Goal: Transaction & Acquisition: Obtain resource

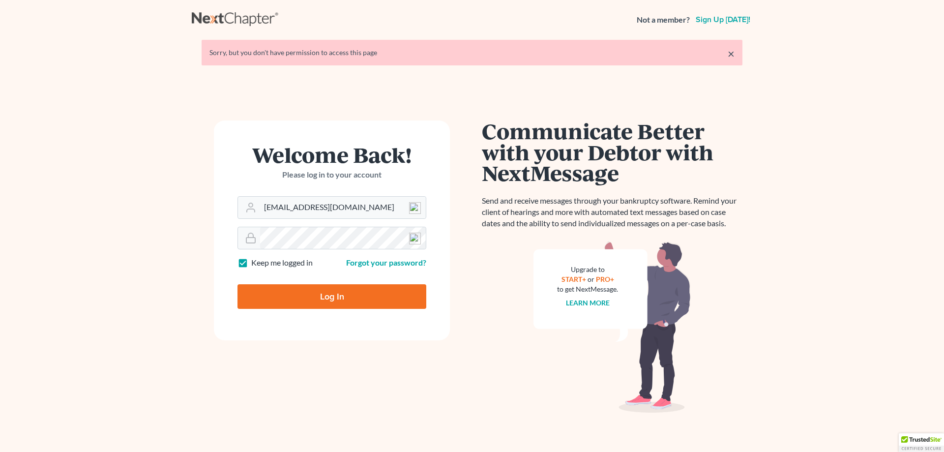
click at [336, 302] on input "Log In" at bounding box center [331, 296] width 189 height 25
type input "Thinking..."
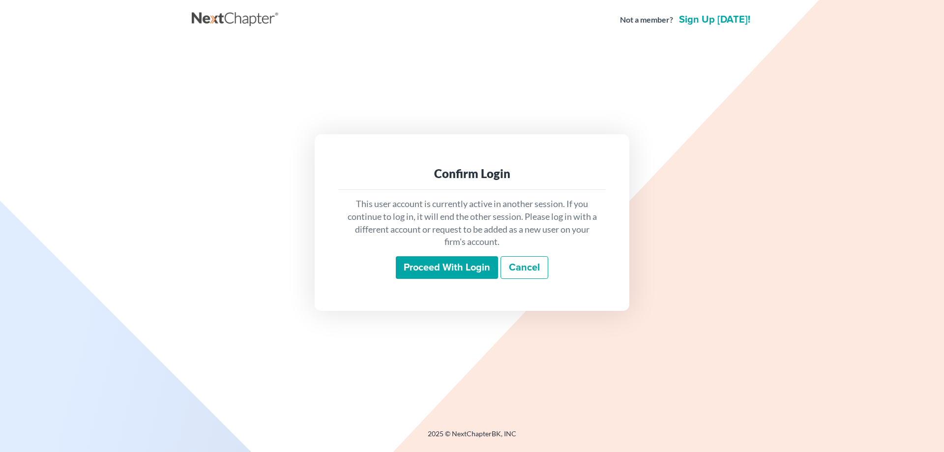
click at [412, 273] on input "Proceed with login" at bounding box center [447, 267] width 102 height 23
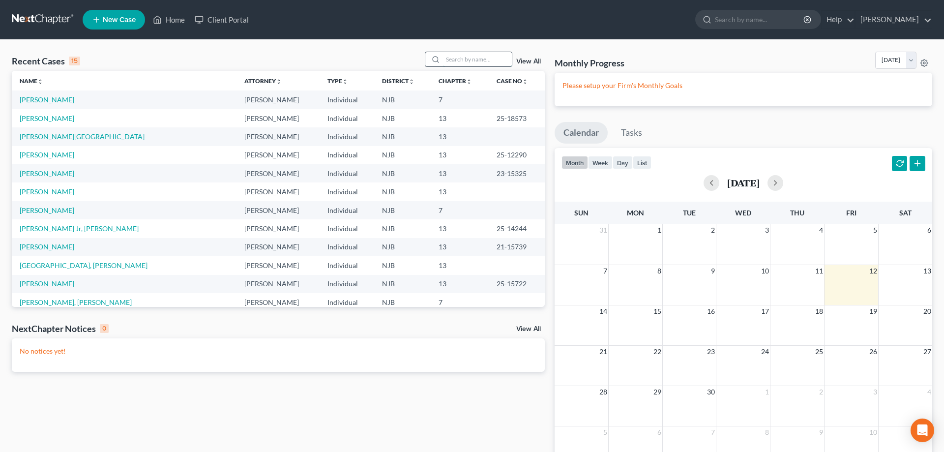
click at [444, 60] on input "search" at bounding box center [477, 59] width 69 height 14
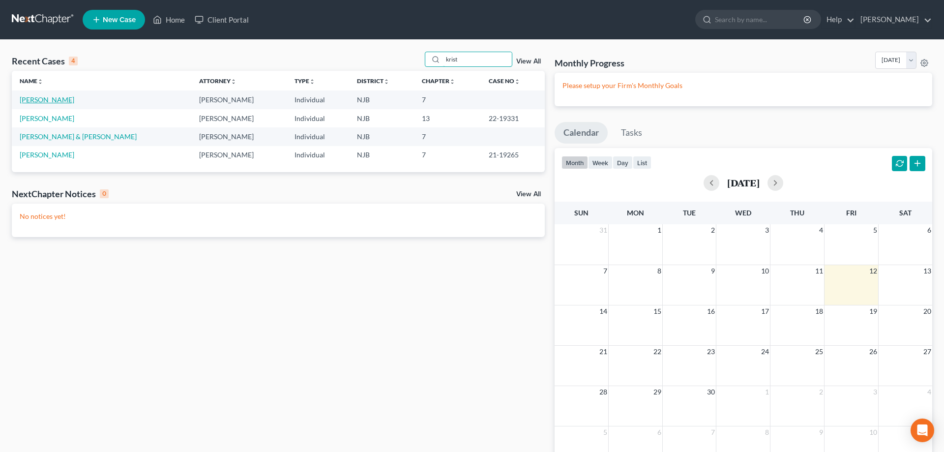
type input "krist"
click at [43, 102] on link "[PERSON_NAME]" at bounding box center [47, 99] width 55 height 8
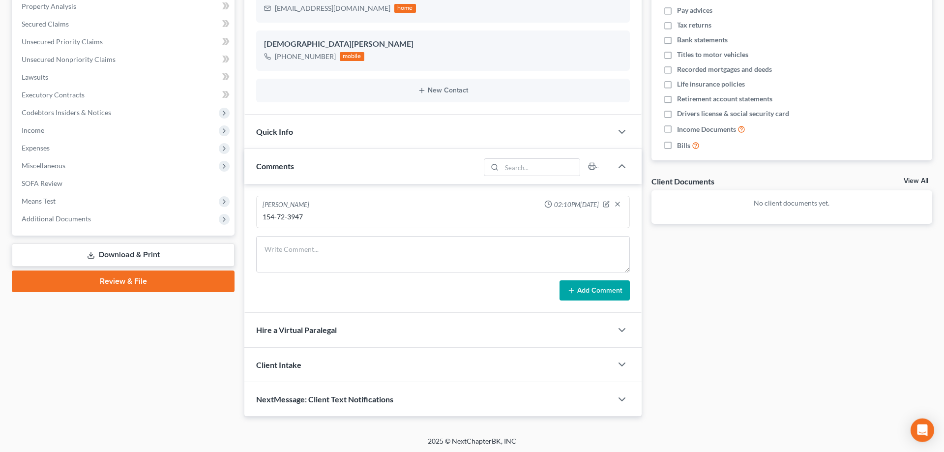
scroll to position [195, 0]
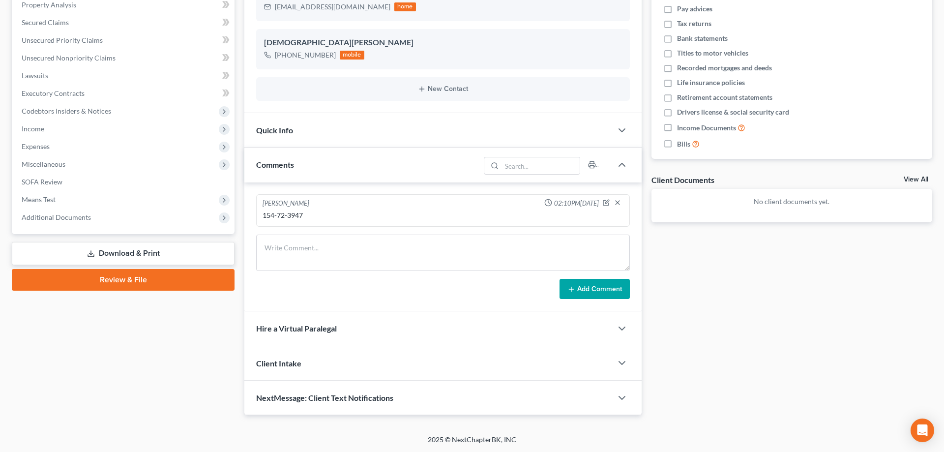
click at [125, 252] on link "Download & Print" at bounding box center [123, 253] width 223 height 23
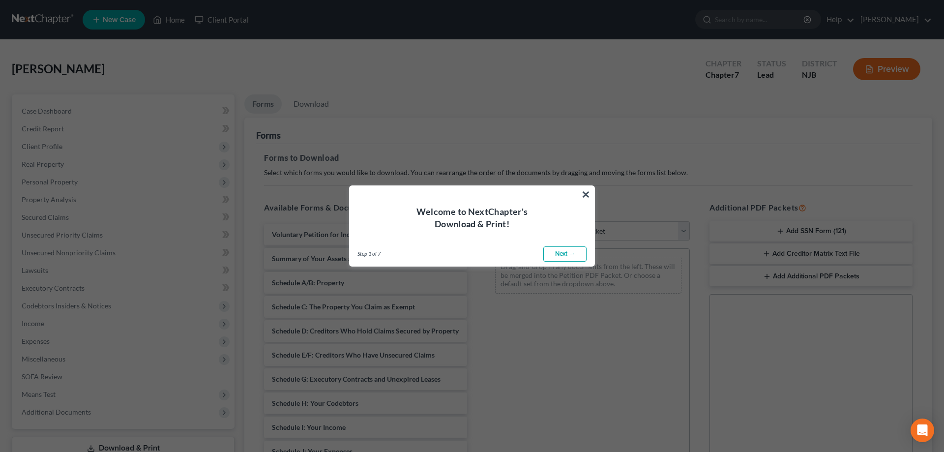
click at [562, 254] on link "Next →" at bounding box center [564, 254] width 43 height 16
select select "0"
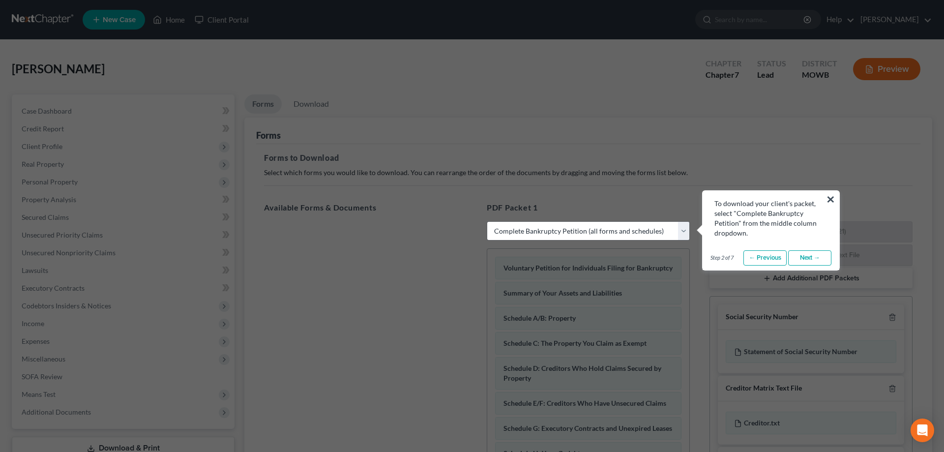
click at [756, 257] on link "← Previous" at bounding box center [764, 258] width 43 height 16
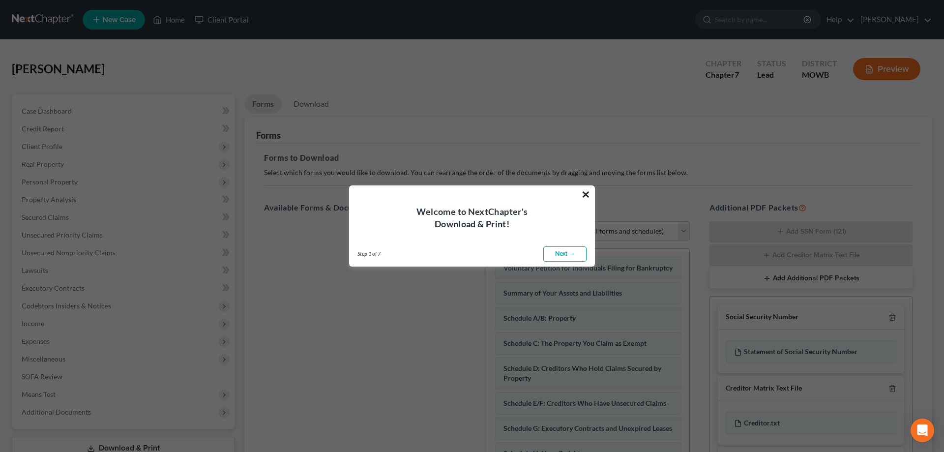
click at [584, 194] on button "×" at bounding box center [585, 194] width 9 height 16
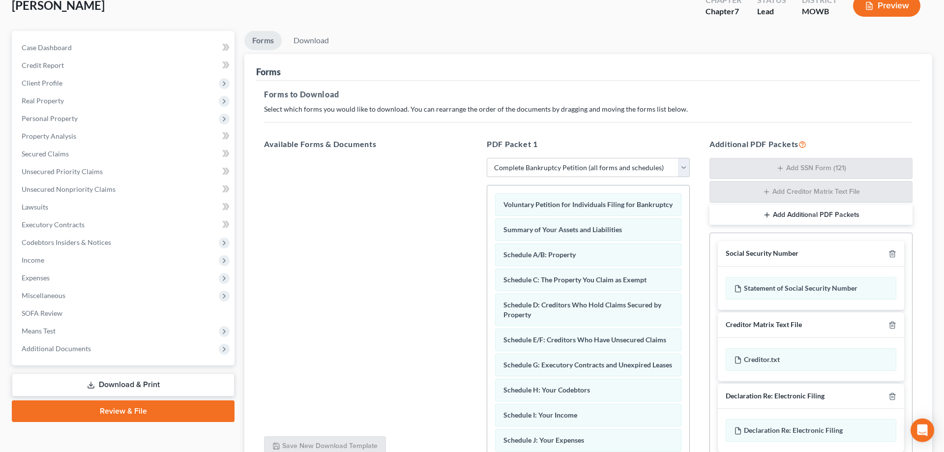
scroll to position [150, 0]
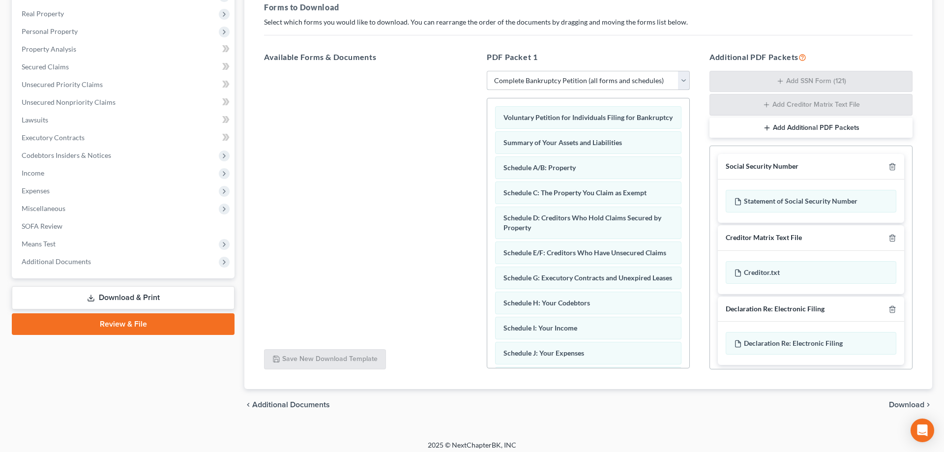
click at [487, 71] on select "Choose Default Petition PDF Packet Complete Bankruptcy Petition (all forms and …" at bounding box center [588, 81] width 203 height 20
click option "Complete Bankruptcy Petition (all forms and schedules)" at bounding box center [0, 0] width 0 height 0
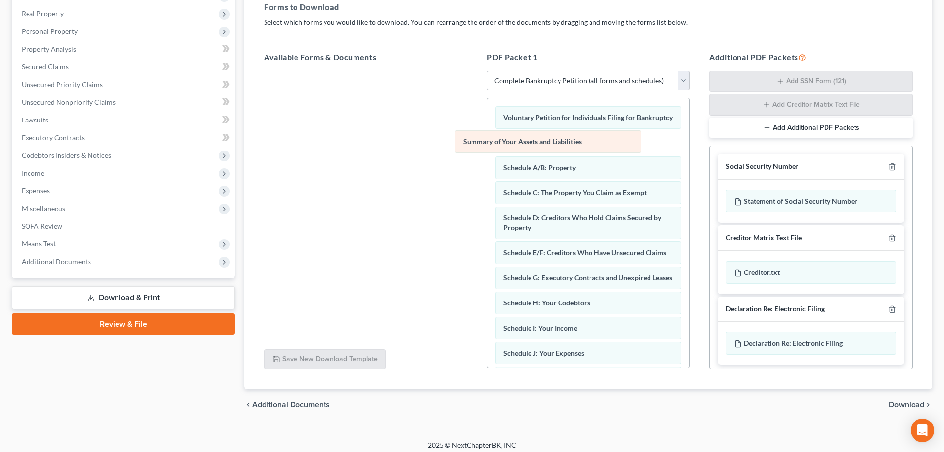
drag, startPoint x: 565, startPoint y: 143, endPoint x: 437, endPoint y: 149, distance: 129.0
click at [487, 148] on div "Summary of Your Assets and Liabilities Voluntary Petition for Individuals Filin…" at bounding box center [588, 374] width 202 height 553
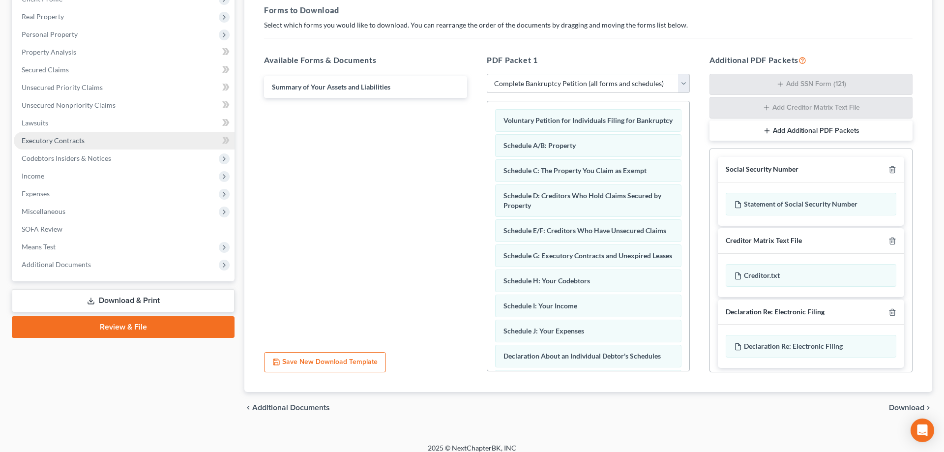
scroll to position [0, 0]
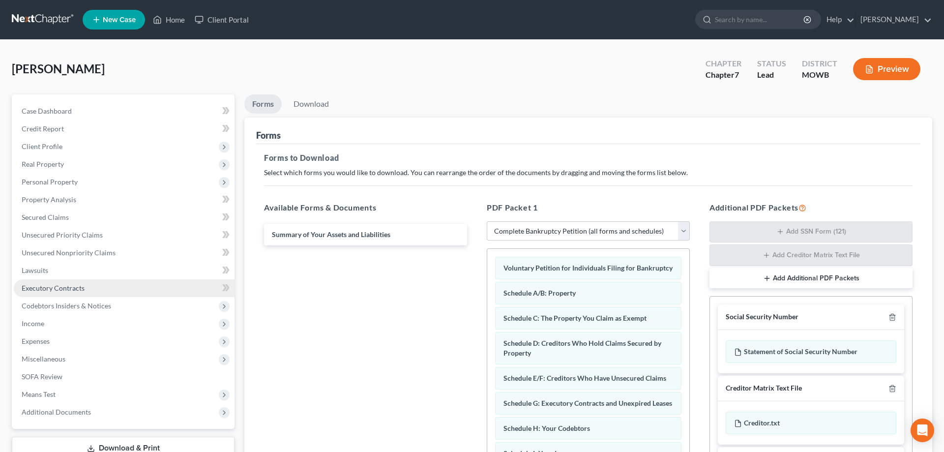
click at [28, 288] on span "Executory Contracts" at bounding box center [53, 288] width 63 height 8
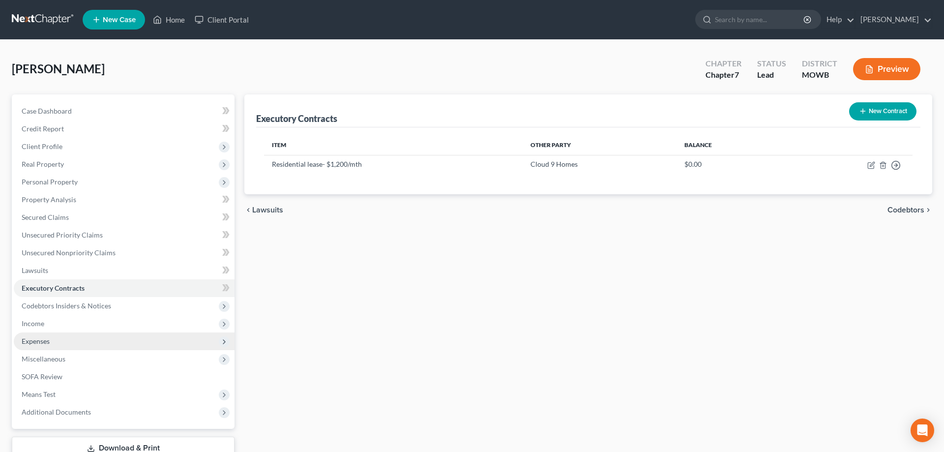
scroll to position [70, 0]
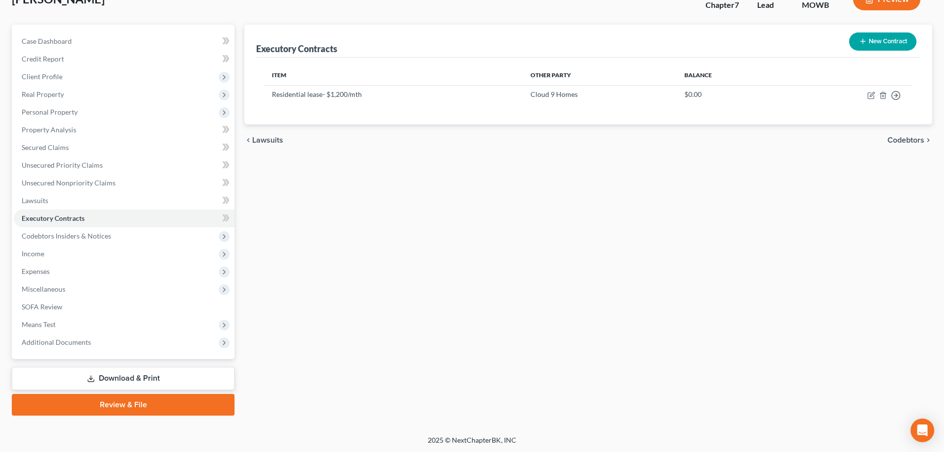
click at [116, 381] on link "Download & Print" at bounding box center [123, 378] width 223 height 23
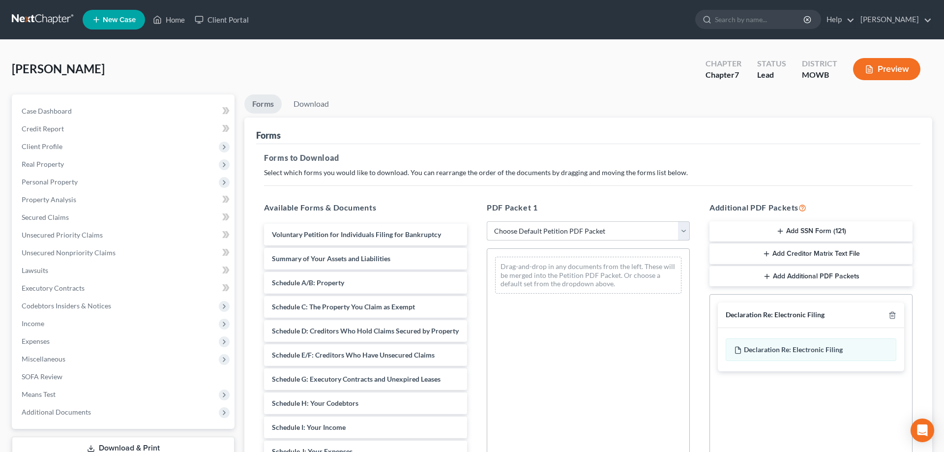
click at [487, 221] on select "Choose Default Petition PDF Packet Complete Bankruptcy Petition (all forms and …" at bounding box center [588, 231] width 203 height 20
select select "0"
click option "Complete Bankruptcy Petition (all forms and schedules)" at bounding box center [0, 0] width 0 height 0
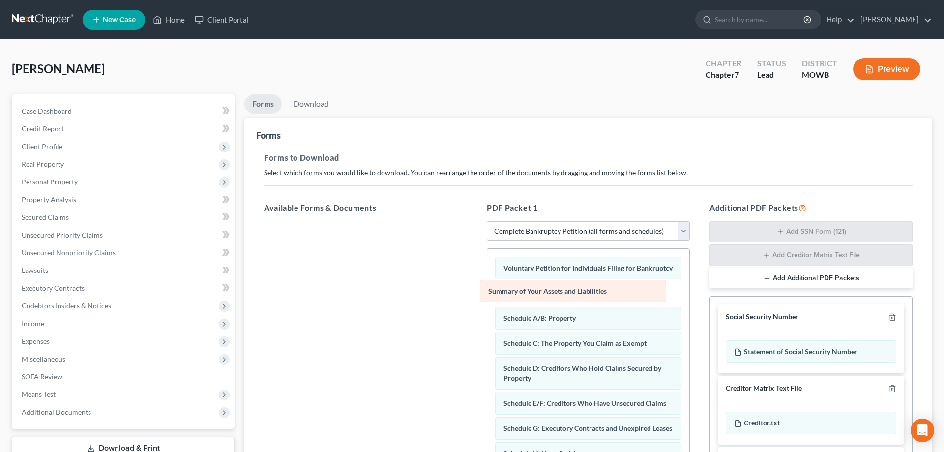
drag, startPoint x: 567, startPoint y: 293, endPoint x: 433, endPoint y: 293, distance: 134.2
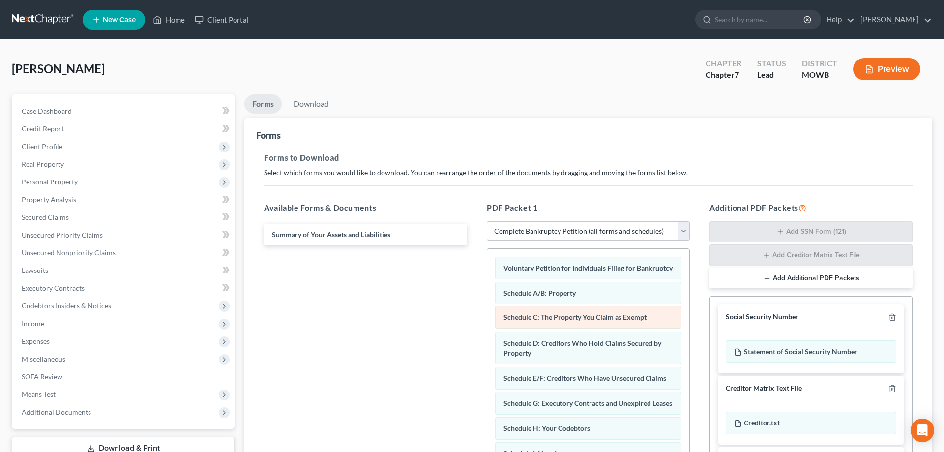
drag, startPoint x: 564, startPoint y: 319, endPoint x: 386, endPoint y: 333, distance: 178.6
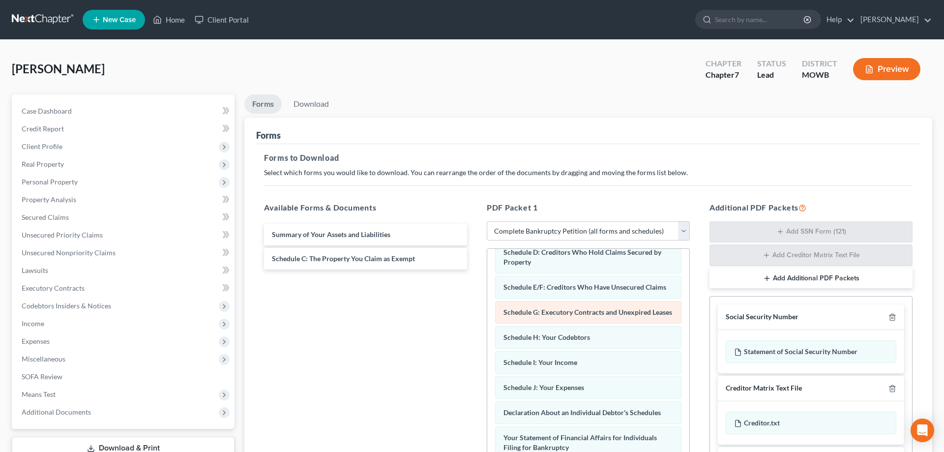
scroll to position [50, 0]
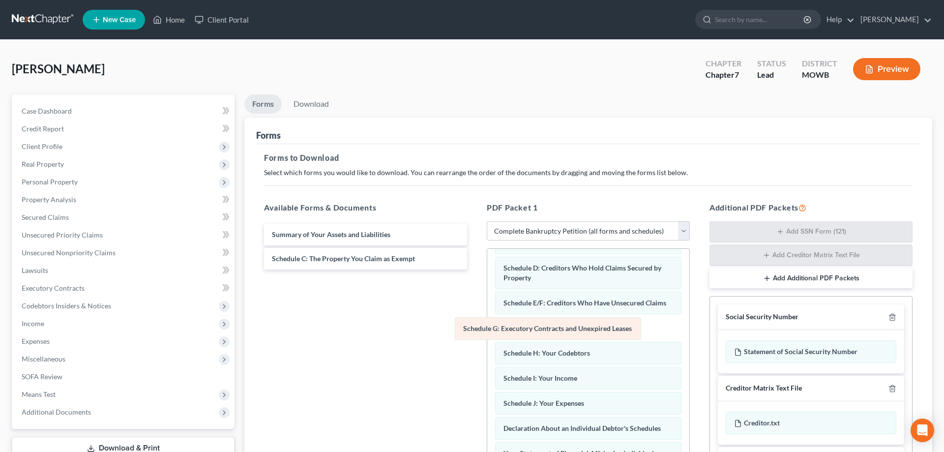
drag, startPoint x: 563, startPoint y: 328, endPoint x: 402, endPoint y: 338, distance: 161.5
click at [487, 335] on div "Schedule G: Executory Contracts and Unexpired Leases Voluntary Petition for Ind…" at bounding box center [588, 450] width 202 height 503
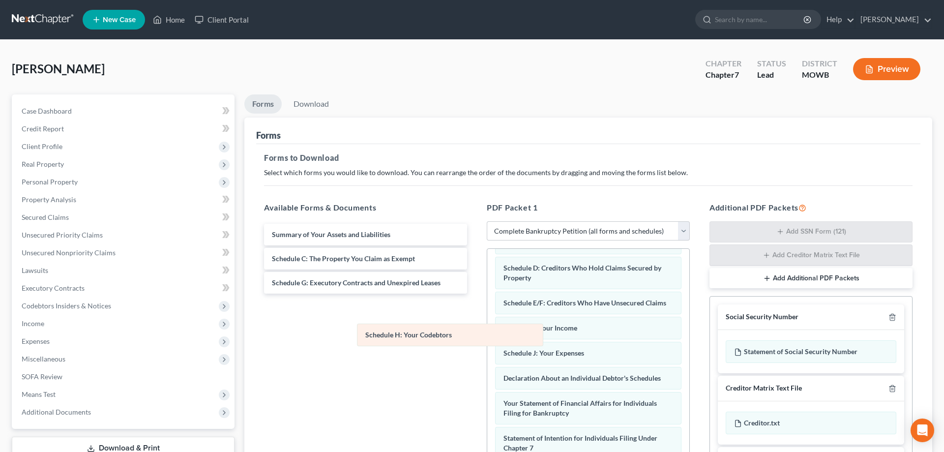
drag, startPoint x: 556, startPoint y: 326, endPoint x: 372, endPoint y: 331, distance: 184.4
click at [487, 331] on div "Schedule H: Your Codebtors Voluntary Petition for Individuals Filing for Bankru…" at bounding box center [588, 425] width 202 height 453
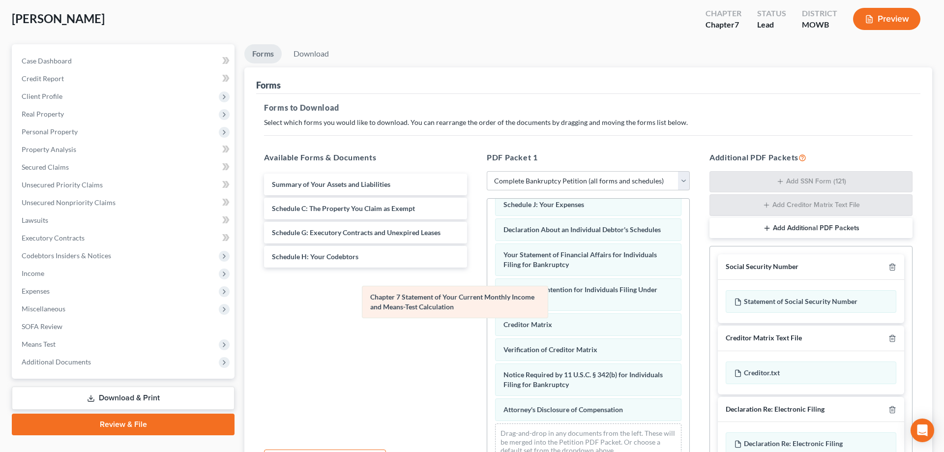
scroll to position [148, 0]
drag, startPoint x: 554, startPoint y: 299, endPoint x: 406, endPoint y: 308, distance: 147.8
click at [487, 308] on div "Chapter 7 Statement of Your Current Monthly Income and Means-Test Calculation V…" at bounding box center [588, 259] width 202 height 418
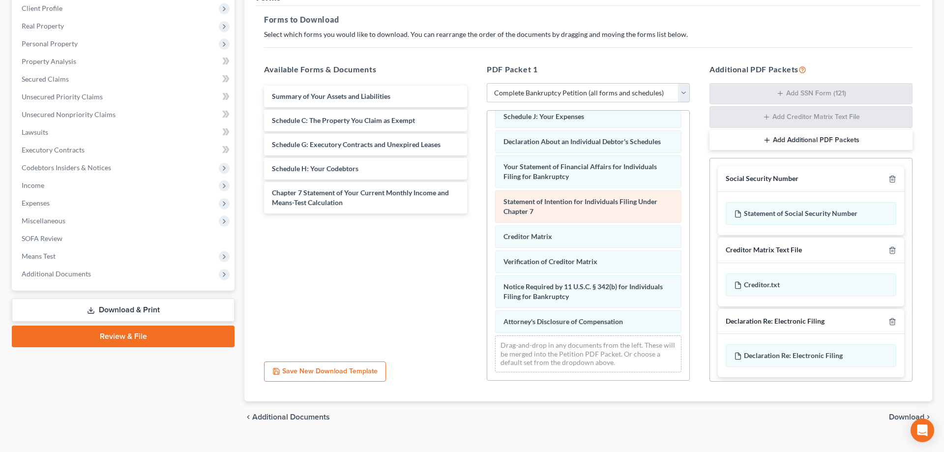
scroll to position [150, 0]
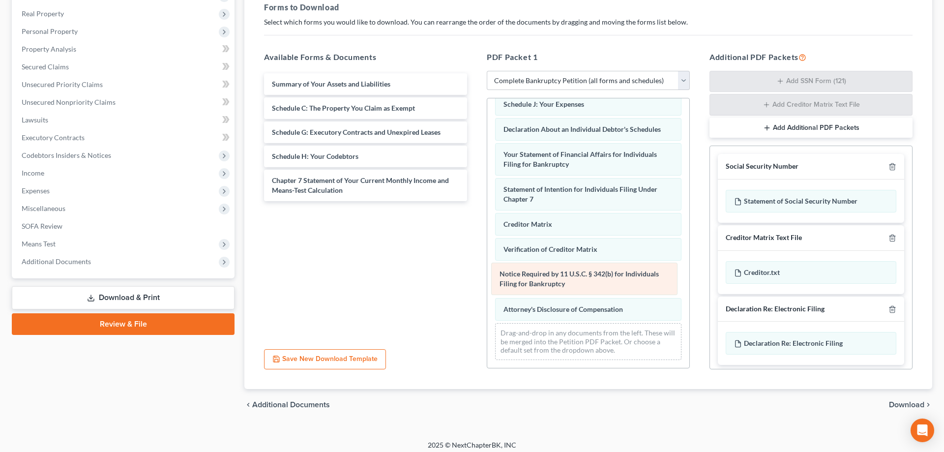
drag, startPoint x: 549, startPoint y: 284, endPoint x: 413, endPoint y: 298, distance: 136.9
click at [487, 298] on div "Notice Required by 11 U.S.C. § 342(b) for Individuals Filing for Bankruptcy Vol…" at bounding box center [588, 159] width 202 height 418
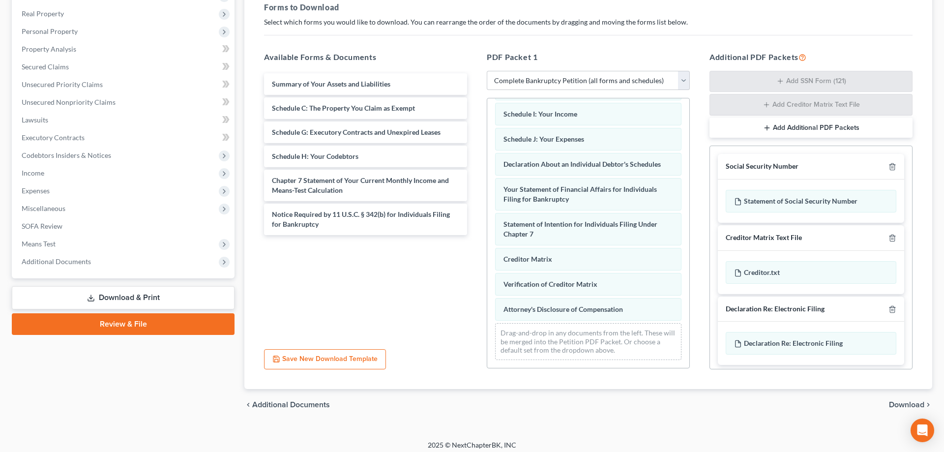
scroll to position [0, 0]
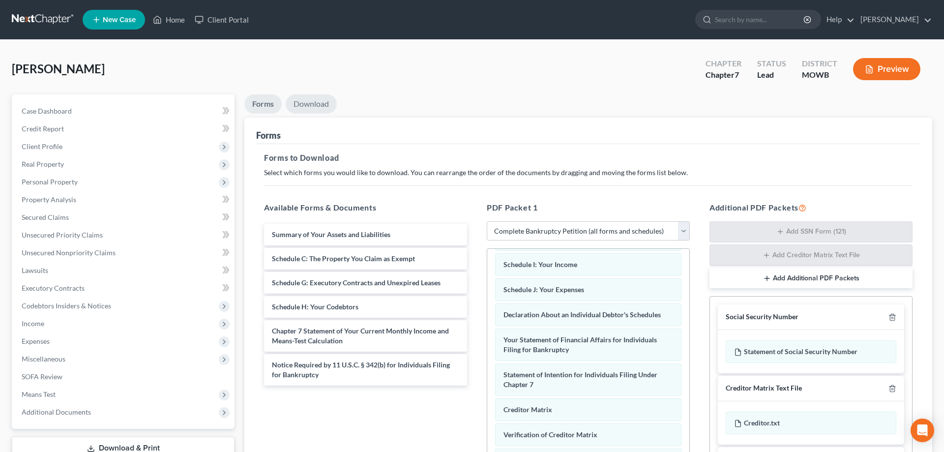
click at [318, 104] on link "Download" at bounding box center [311, 103] width 51 height 19
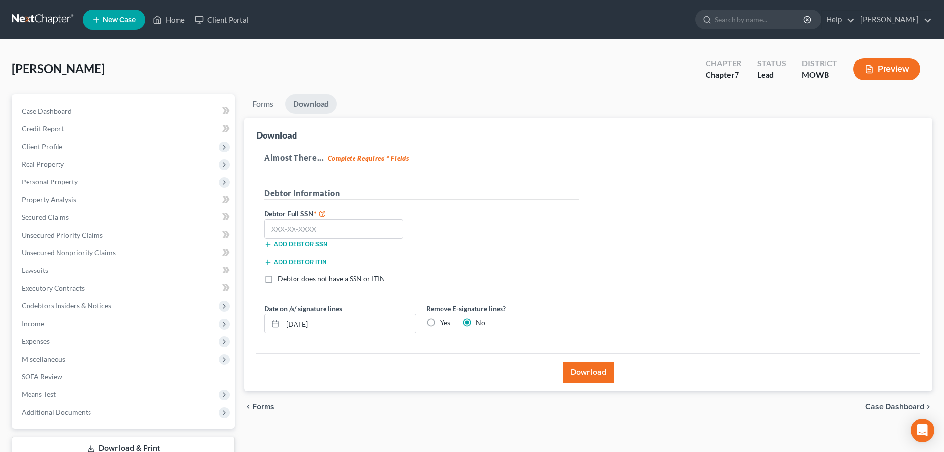
click at [581, 371] on button "Download" at bounding box center [588, 372] width 51 height 22
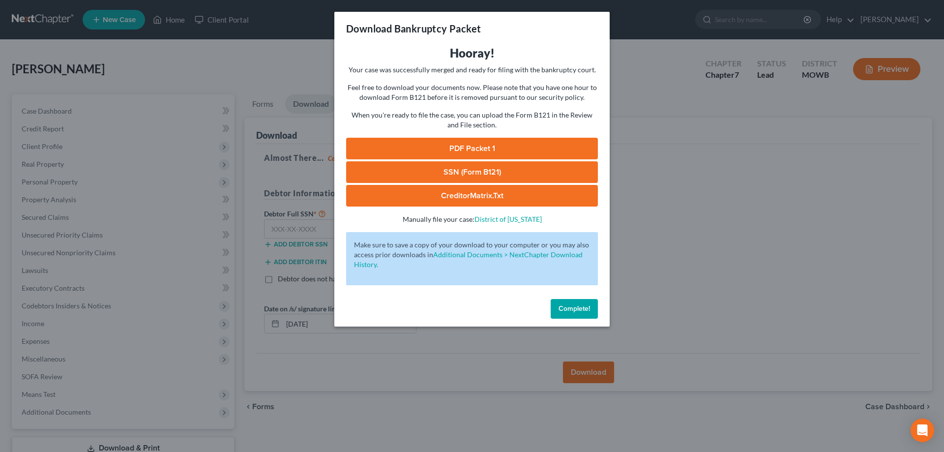
click at [482, 172] on link "SSN (Form B121)" at bounding box center [472, 172] width 252 height 22
click at [457, 147] on link "PDF Packet 1" at bounding box center [472, 149] width 252 height 22
click at [567, 305] on span "Complete!" at bounding box center [574, 308] width 31 height 8
